Goal: Information Seeking & Learning: Learn about a topic

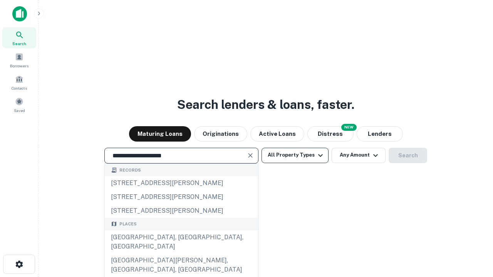
click at [181, 254] on div "[GEOGRAPHIC_DATA], [GEOGRAPHIC_DATA], [GEOGRAPHIC_DATA]" at bounding box center [181, 242] width 153 height 23
click at [295, 155] on button "All Property Types" at bounding box center [294, 155] width 67 height 15
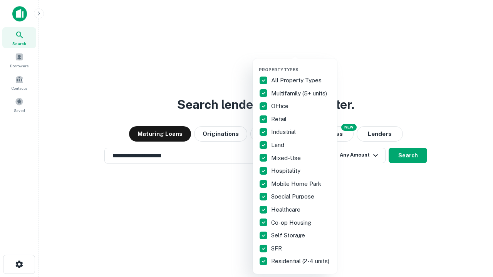
type input "**********"
click at [301, 65] on button "button" at bounding box center [301, 65] width 85 height 0
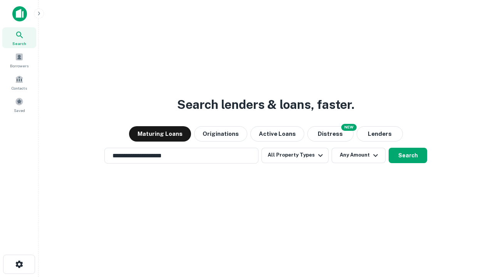
scroll to position [12, 0]
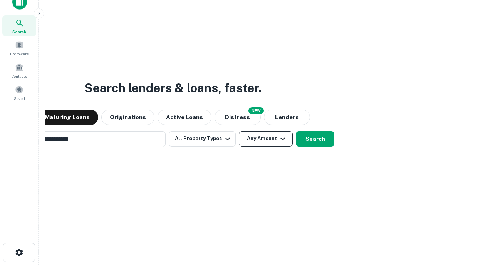
click at [239, 131] on button "Any Amount" at bounding box center [266, 138] width 54 height 15
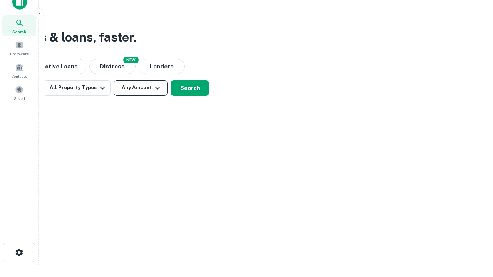
scroll to position [12, 0]
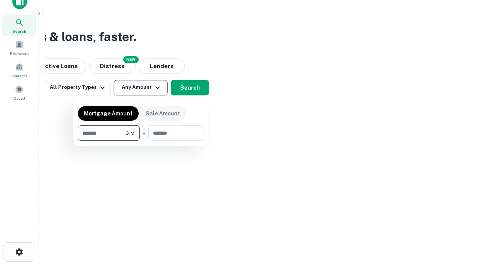
type input "*******"
click at [140, 141] on button "button" at bounding box center [140, 141] width 125 height 0
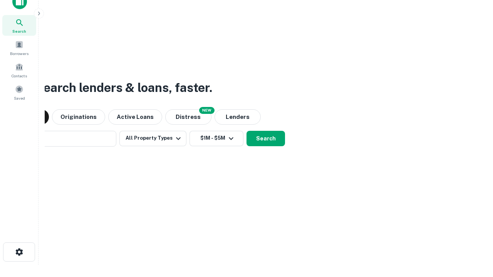
scroll to position [12, 0]
click at [246, 131] on button "Search" at bounding box center [265, 138] width 38 height 15
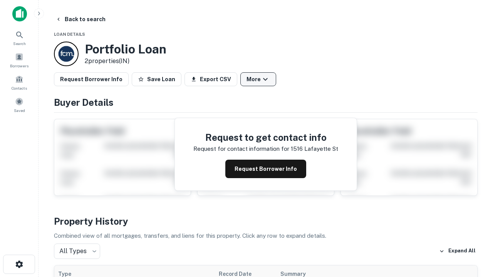
click at [258, 79] on button "More" at bounding box center [258, 79] width 36 height 14
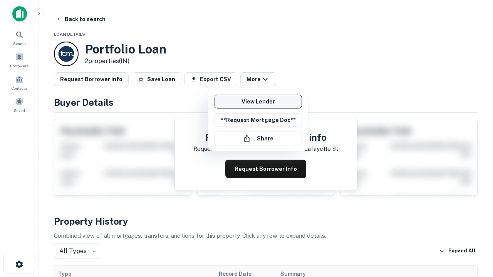
click at [258, 102] on link "View Lender" at bounding box center [257, 102] width 87 height 14
